Goal: Communication & Community: Answer question/provide support

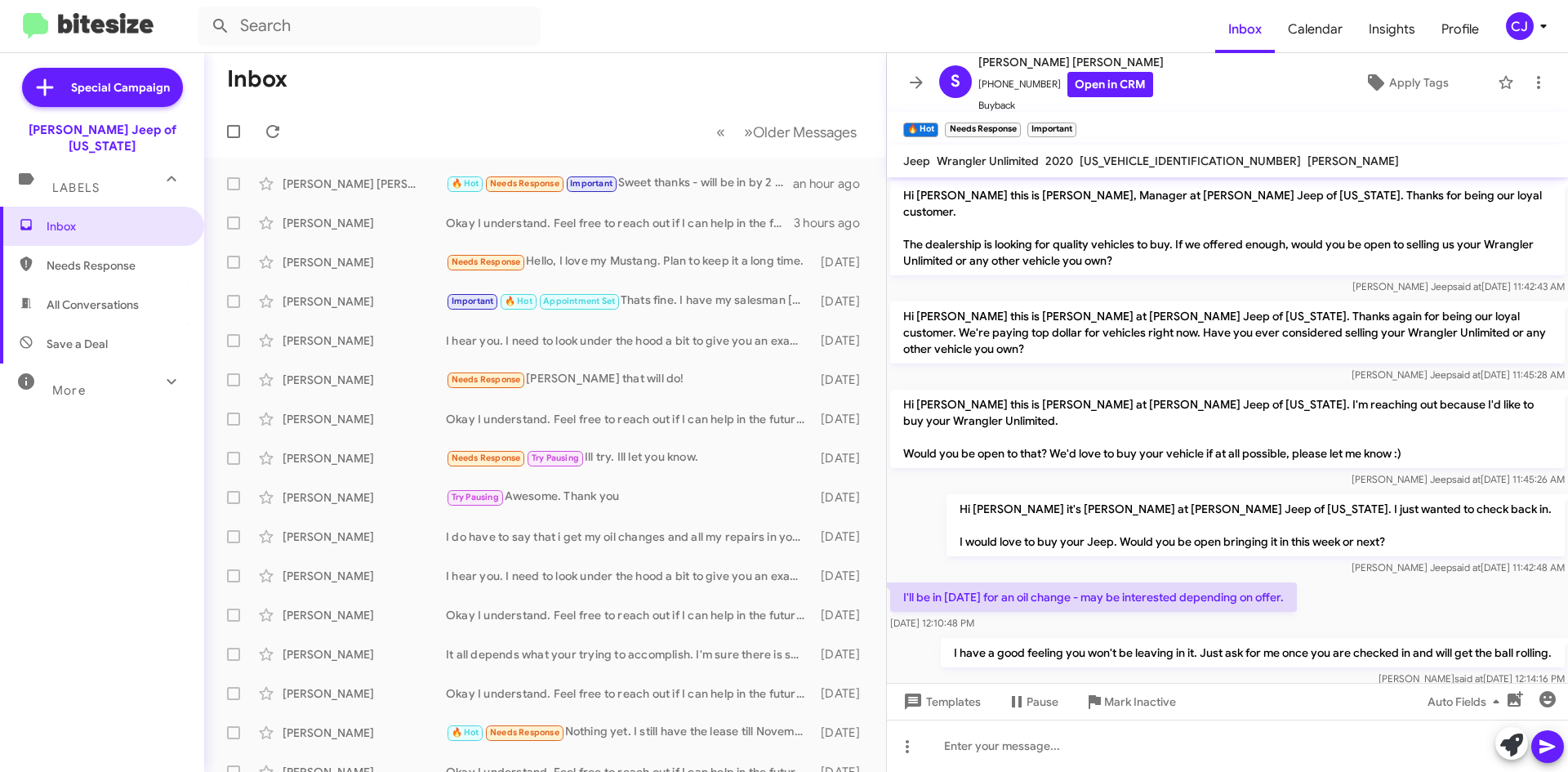
scroll to position [287, 0]
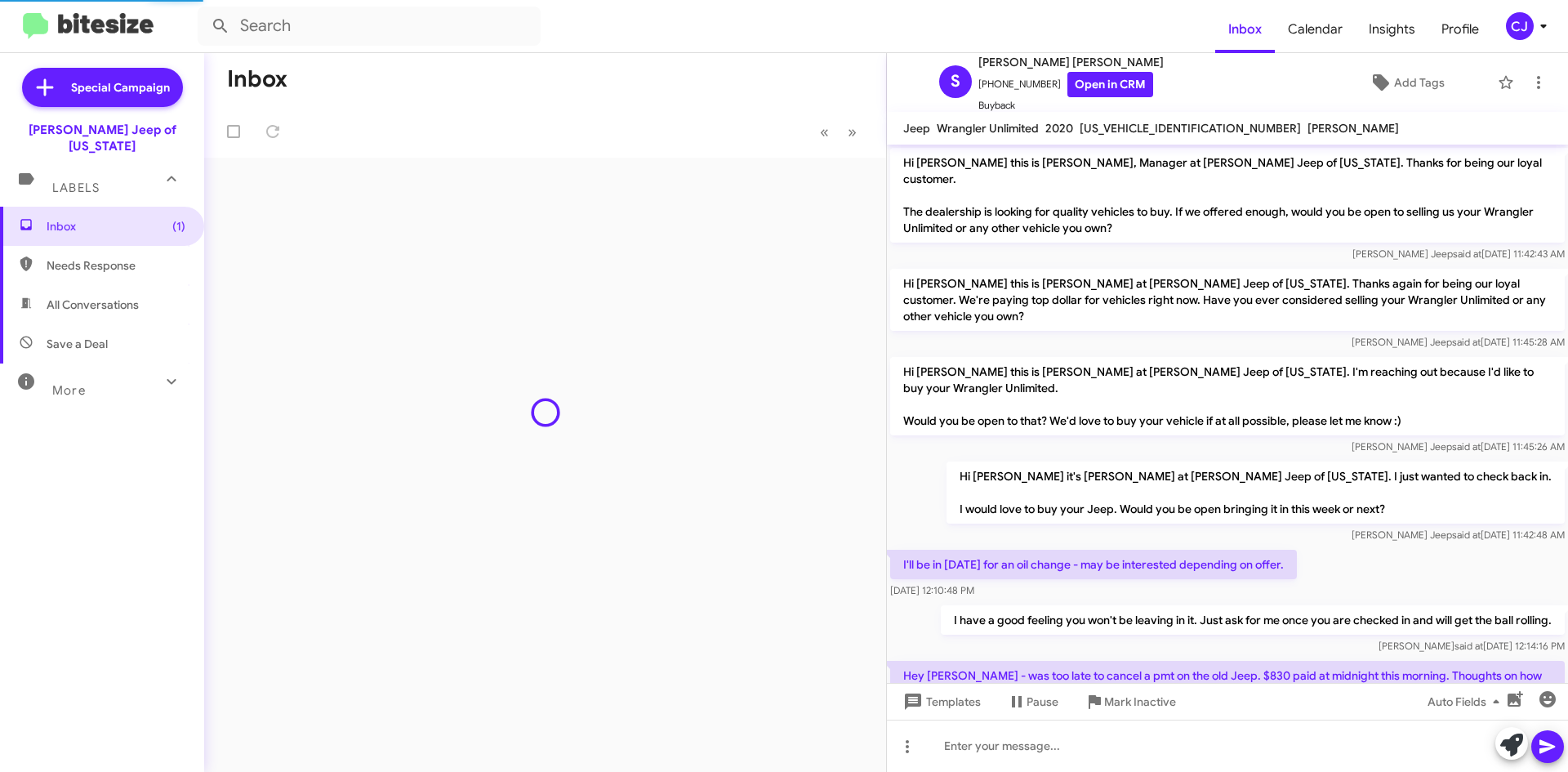
scroll to position [254, 0]
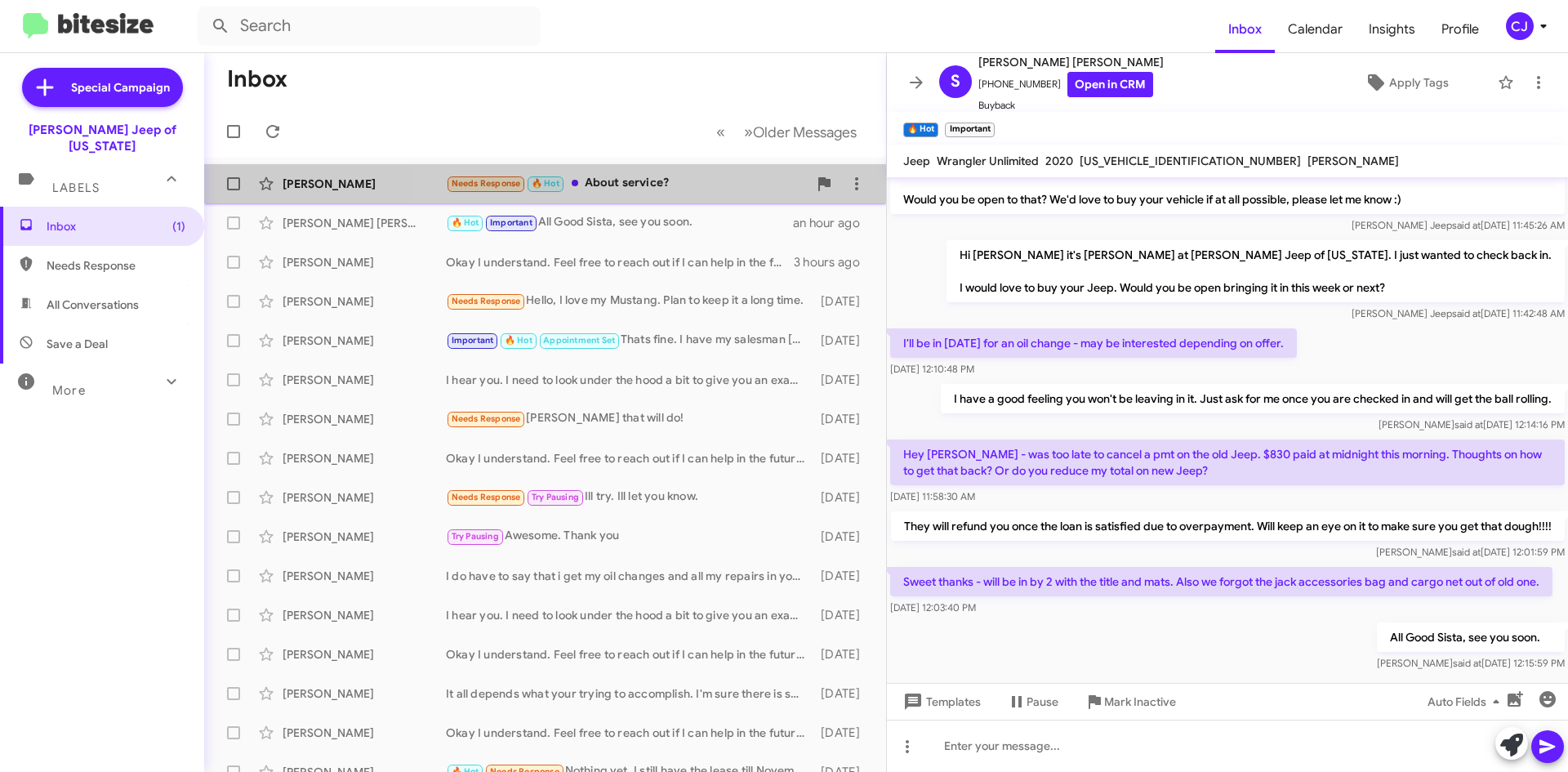
click at [729, 178] on div "Needs Response 🔥 Hot About service?" at bounding box center [626, 183] width 362 height 19
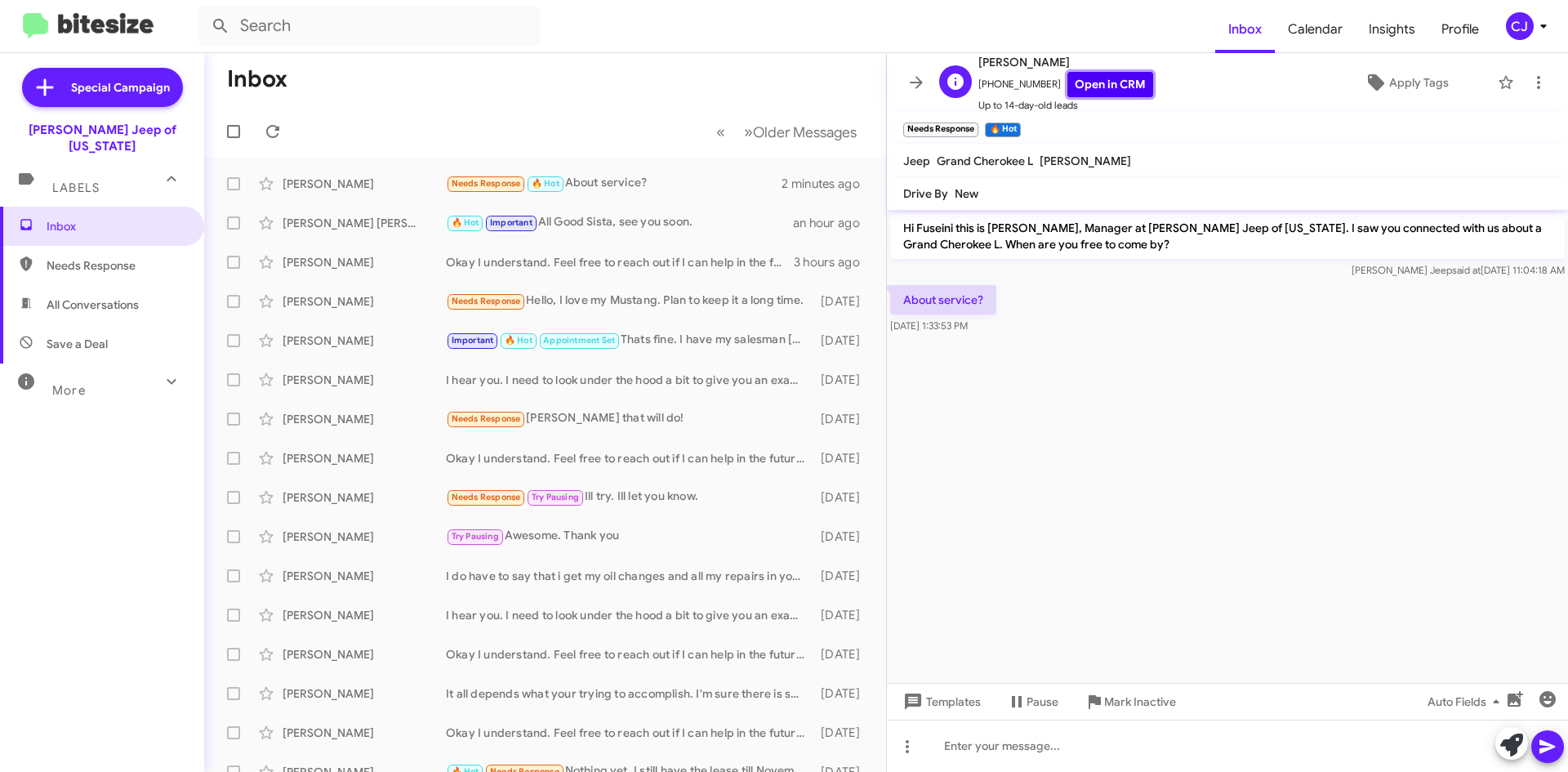
click at [1098, 82] on link "Open in CRM" at bounding box center [1110, 84] width 85 height 25
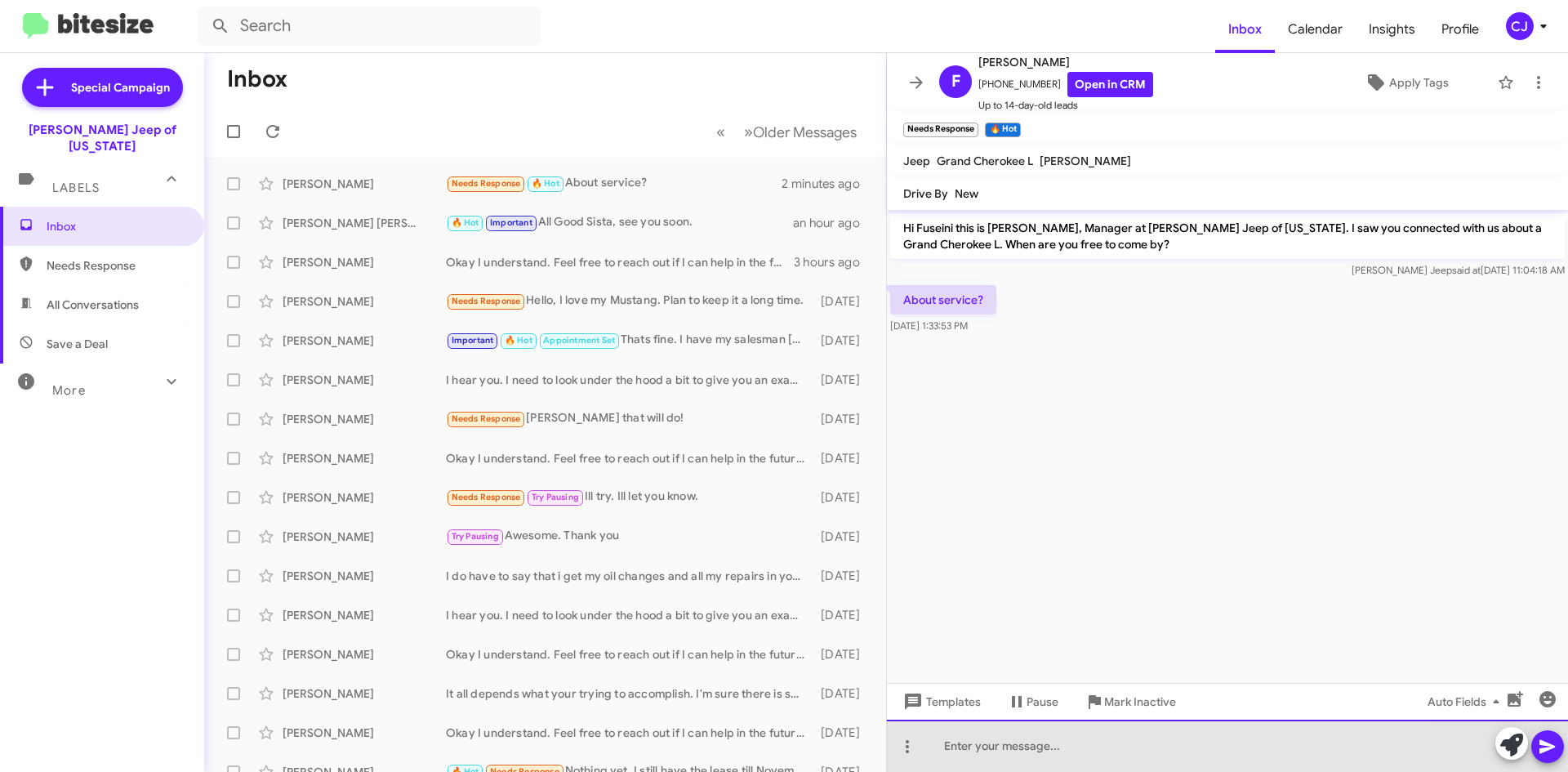
click at [983, 746] on div at bounding box center [1228, 745] width 681 height 52
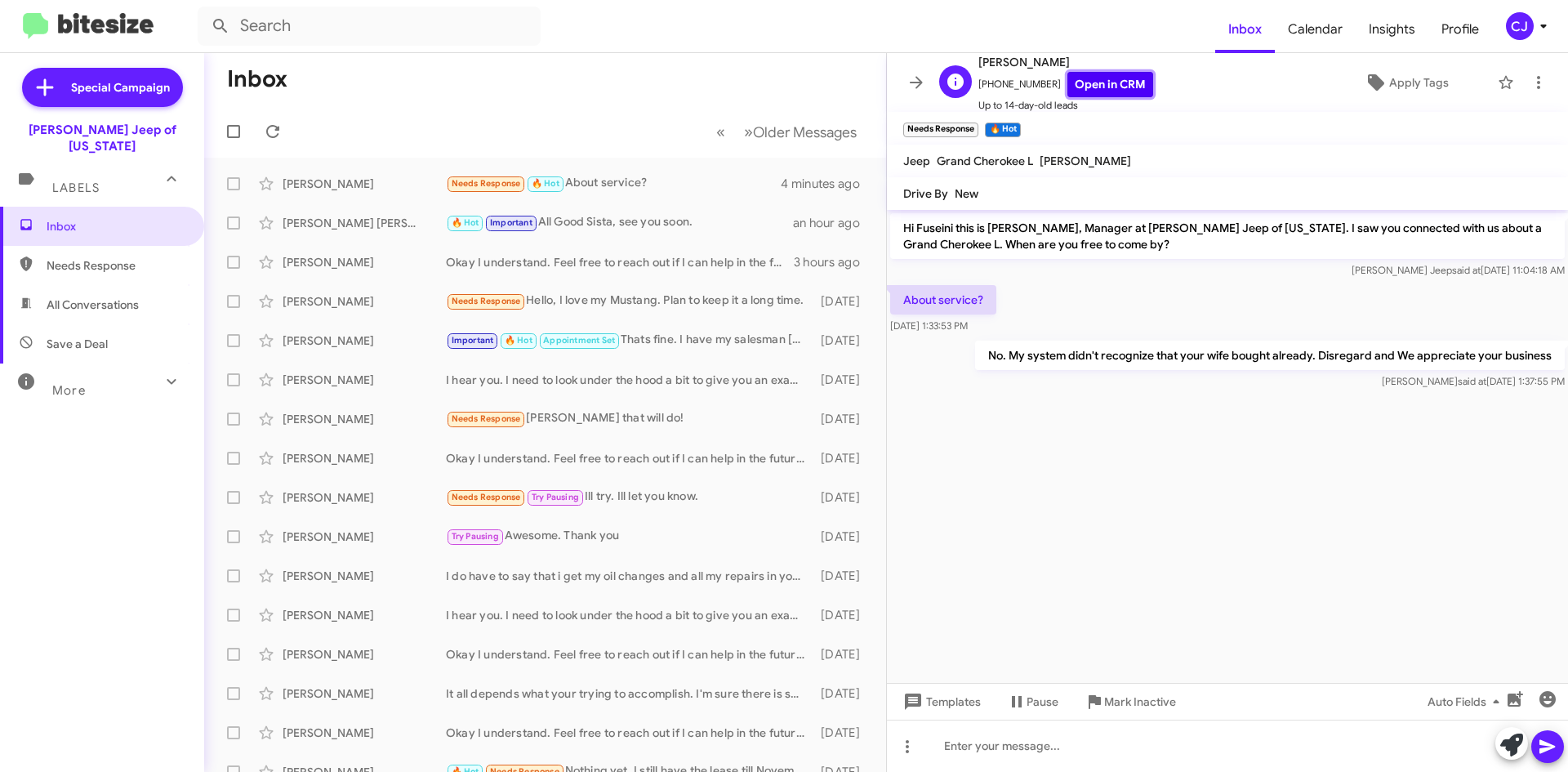
click at [1091, 84] on link "Open in CRM" at bounding box center [1110, 84] width 85 height 25
